Goal: Information Seeking & Learning: Learn about a topic

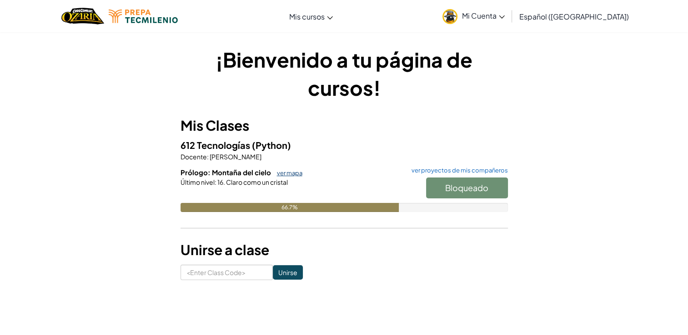
click at [285, 172] on link "ver mapa" at bounding box center [287, 173] width 30 height 7
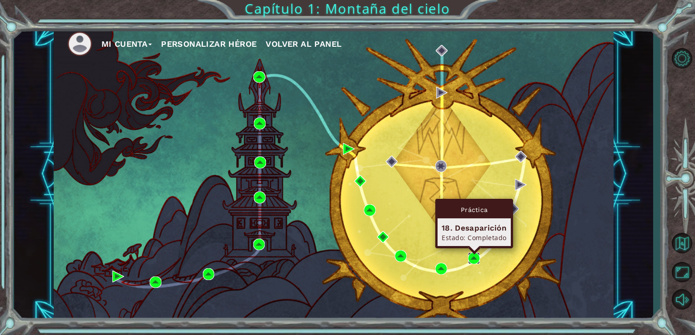
click at [473, 260] on img at bounding box center [474, 259] width 12 height 12
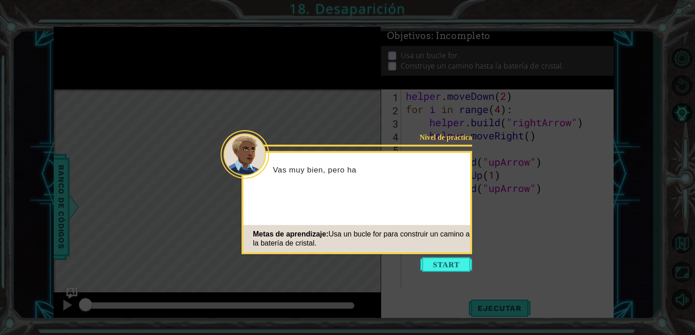
click at [451, 262] on button "Start" at bounding box center [446, 265] width 52 height 15
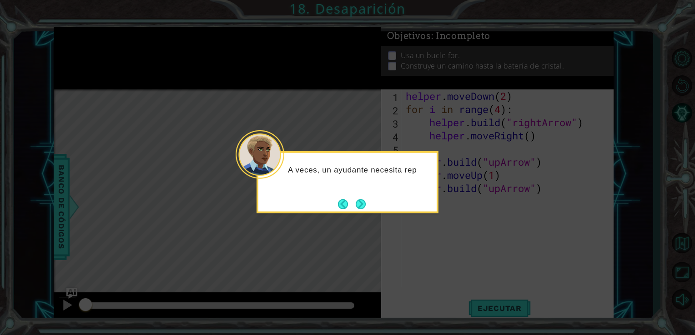
click at [365, 206] on button "Next" at bounding box center [360, 204] width 10 height 10
